Goal: Information Seeking & Learning: Learn about a topic

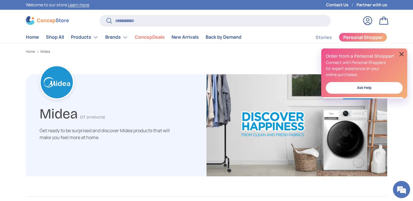
scroll to position [7, 0]
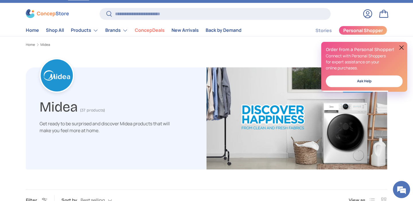
click at [398, 50] on button at bounding box center [401, 47] width 7 height 7
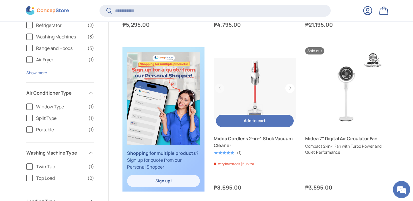
scroll to position [0, 0]
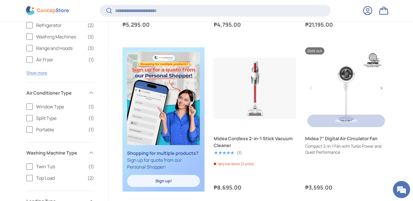
click at [339, 84] on link at bounding box center [346, 88] width 82 height 82
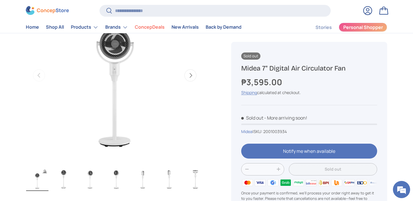
scroll to position [335, 0]
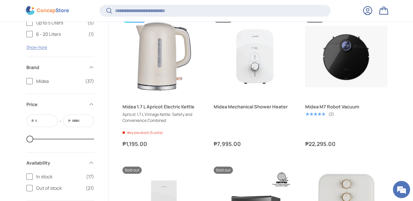
scroll to position [822, 0]
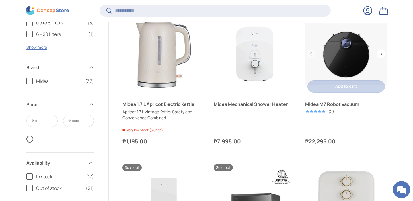
click at [347, 54] on link "Midea M7 Robot Vacuum" at bounding box center [346, 54] width 82 height 82
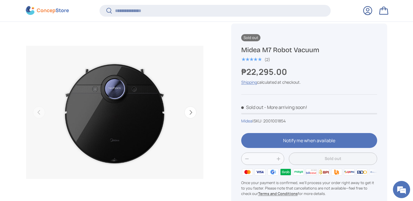
scroll to position [141, 0]
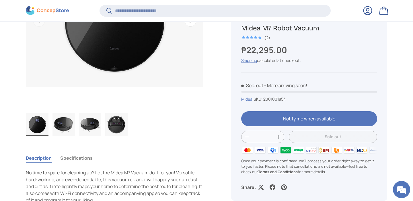
click at [119, 129] on img "Gallery Viewer" at bounding box center [116, 124] width 22 height 23
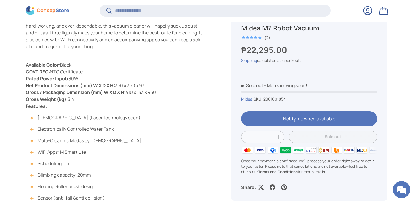
scroll to position [323, 0]
